Goal: Navigation & Orientation: Find specific page/section

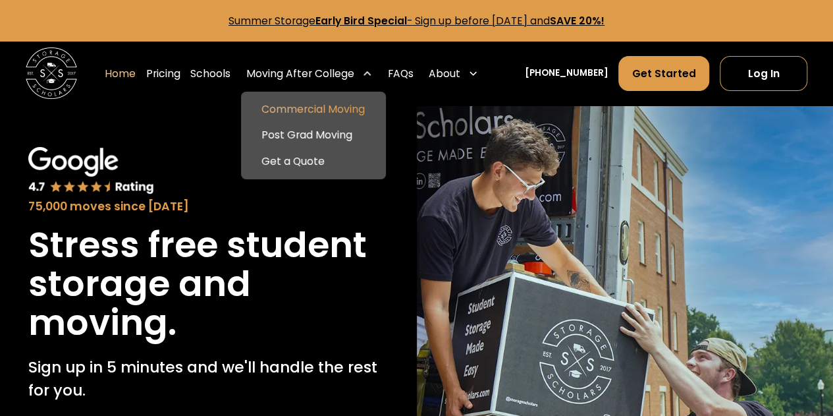
click at [326, 115] on link "Commercial Moving" at bounding box center [313, 110] width 134 height 26
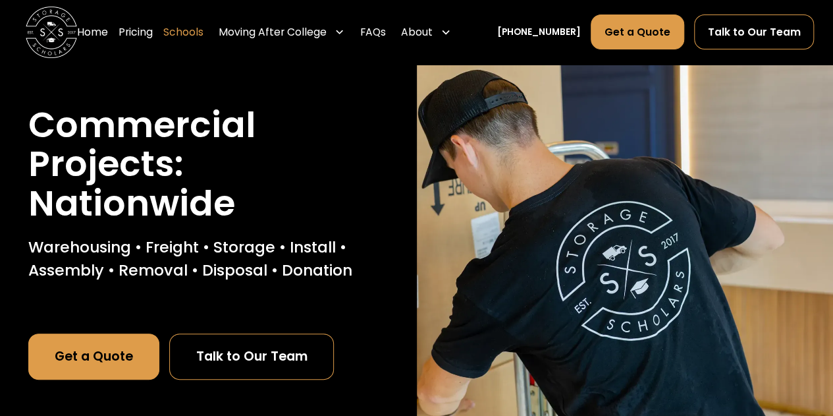
click at [192, 42] on link "Schools" at bounding box center [183, 32] width 40 height 36
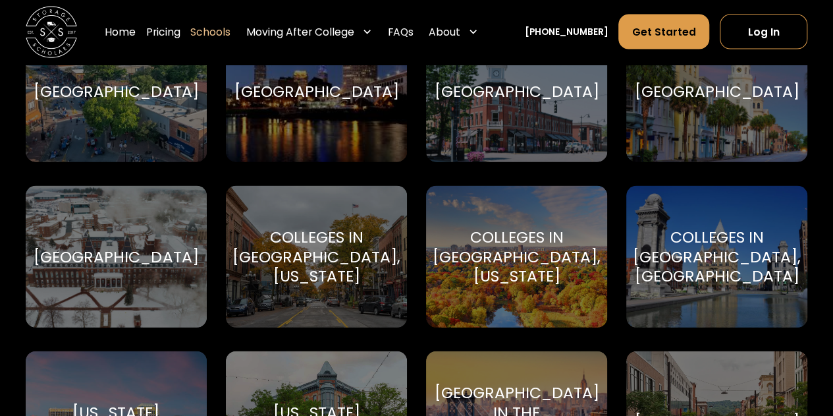
scroll to position [1462, 0]
